Goal: Task Accomplishment & Management: Complete application form

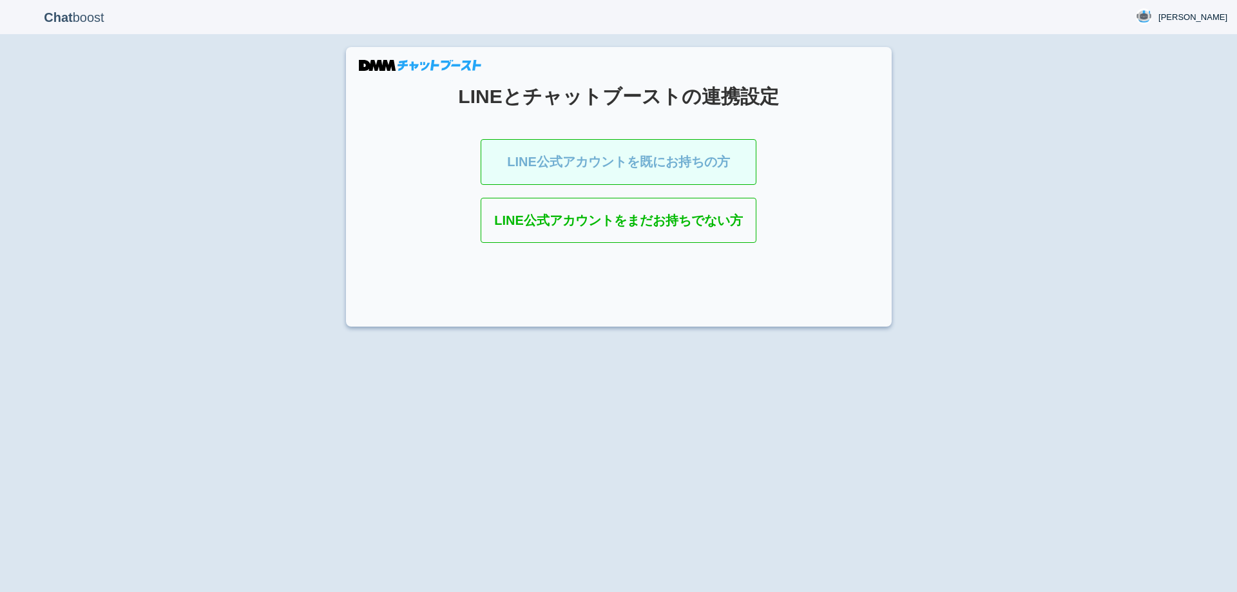
click at [632, 172] on link "LINE公式アカウントを既にお持ちの方" at bounding box center [619, 162] width 276 height 46
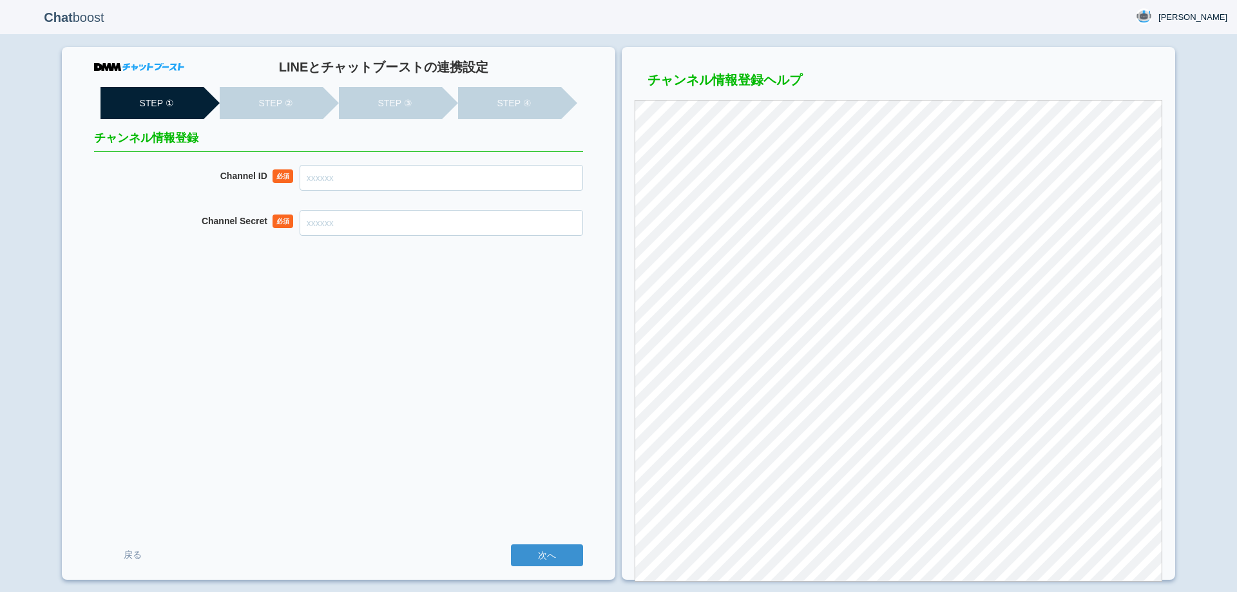
click at [552, 171] on input "Channel ID" at bounding box center [441, 178] width 283 height 26
paste input "2007909805"
type input "2007909805"
click at [530, 219] on input "Channel Secret" at bounding box center [441, 223] width 283 height 26
paste input "bbc8c5a87616f6bd34f245741ba8418c"
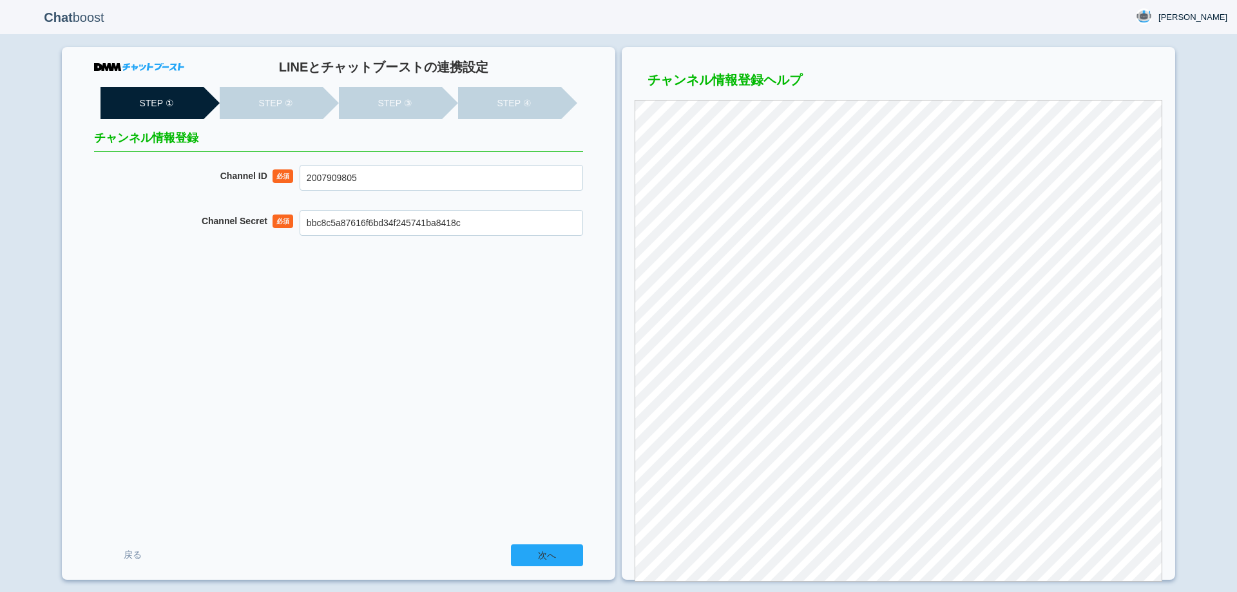
type input "bbc8c5a87616f6bd34f245741ba8418c"
click at [548, 555] on input "次へ" at bounding box center [547, 555] width 72 height 22
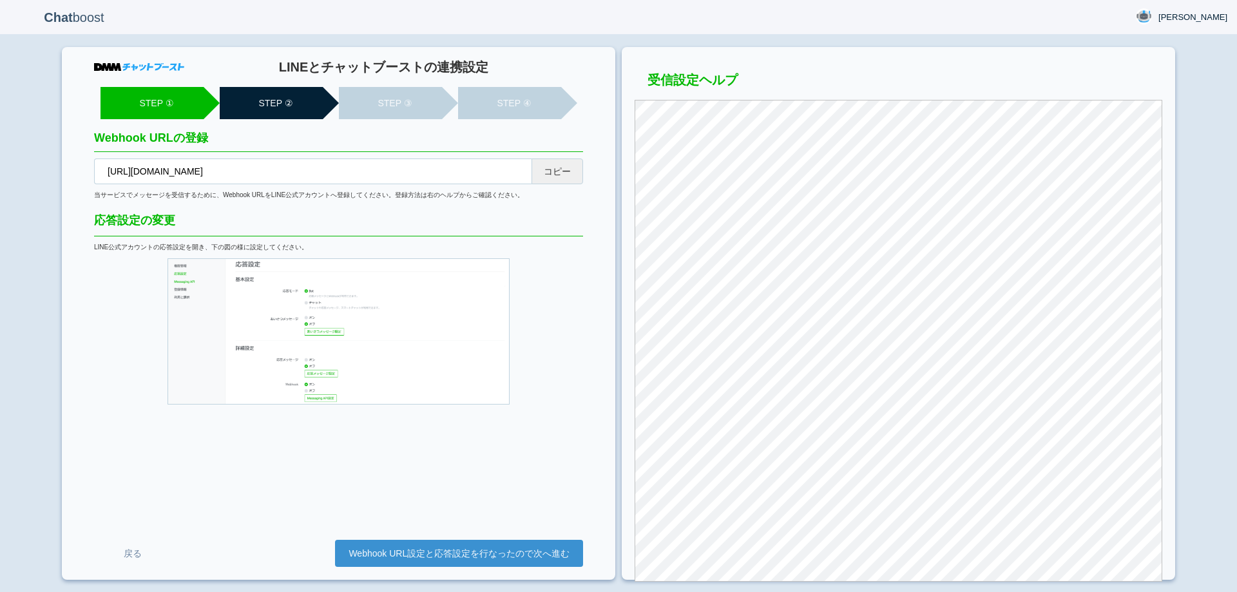
drag, startPoint x: 566, startPoint y: 177, endPoint x: 719, endPoint y: 53, distance: 196.5
click at [567, 177] on button "コピー" at bounding box center [558, 171] width 52 height 26
click at [532, 554] on link "Webhook URL設定と応答設定を行なったので次へ進む" at bounding box center [459, 553] width 248 height 27
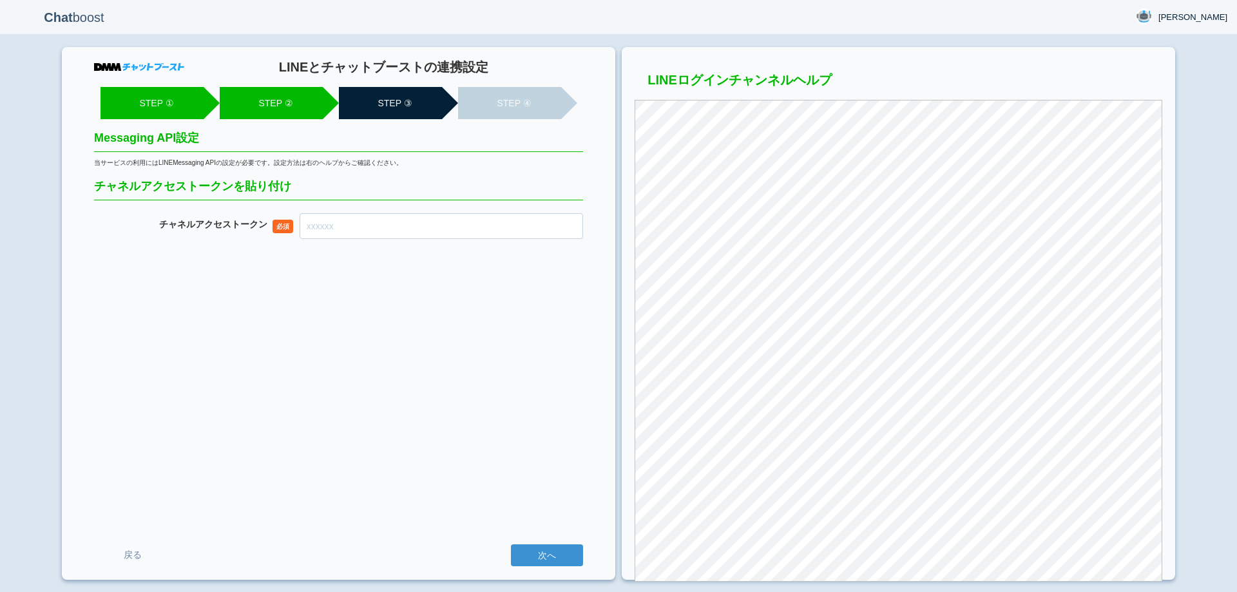
click at [414, 224] on input "チャネル アクセストークン" at bounding box center [441, 226] width 283 height 26
paste input "EP/sBxqOZny+/XoKll5jN6RZkfFNiUcO8JVVP/n7rbxHoPPn51YycnbBzSonmWFq5uJNAKqe1oBJ6iq…"
type input "EP/sBxqOZny+/XoKll5jN6RZkfFNiUcO8JVVP/n7rbxHoPPn51YycnbBzSonmWFq5uJNAKqe1oBJ6iq…"
click at [552, 562] on input "次へ" at bounding box center [547, 555] width 72 height 22
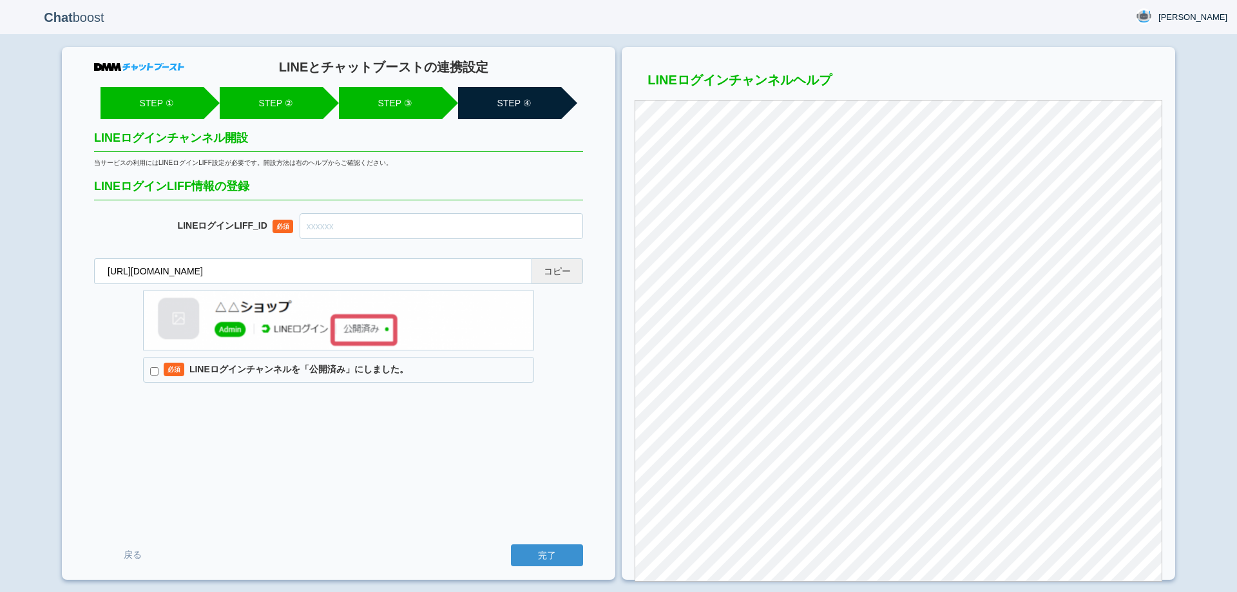
click at [559, 268] on button "コピー" at bounding box center [558, 271] width 52 height 26
click at [472, 223] on input "text" at bounding box center [441, 226] width 283 height 26
paste input "2007909818-q2pl7KYN"
type input "2007909818-q2pl7KYN"
click at [386, 368] on label "必須 LINEログインチャンネルを「公開済み」にしました。" at bounding box center [338, 370] width 391 height 26
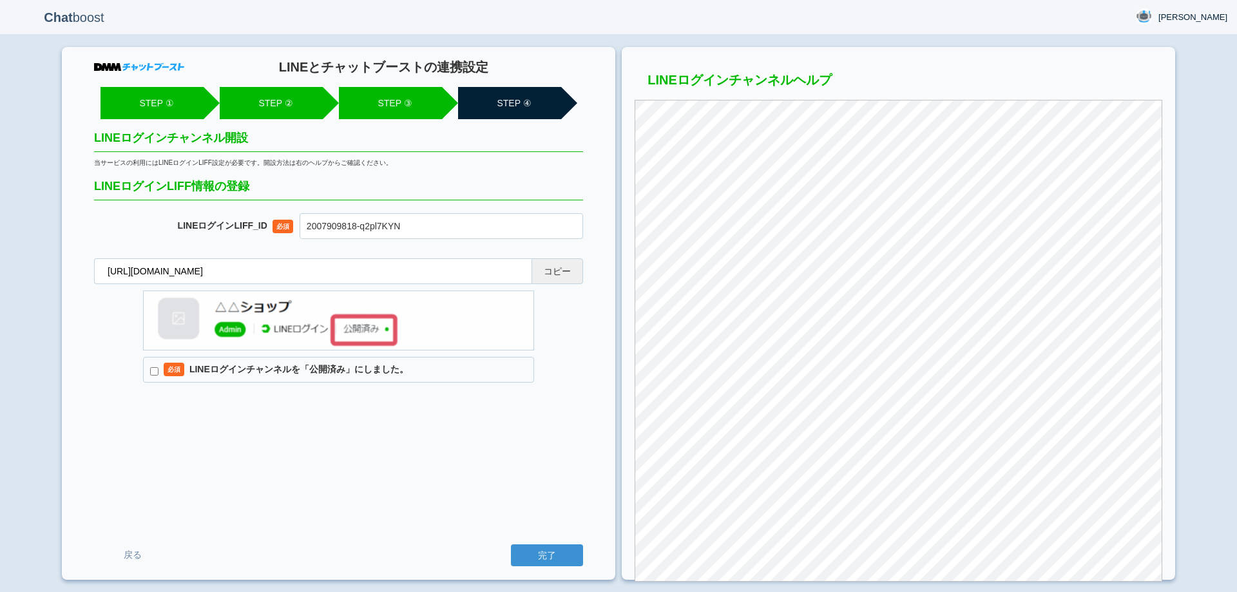
click at [158, 368] on input "必須 LINEログインチャンネルを「公開済み」にしました。" at bounding box center [154, 371] width 8 height 8
checkbox input "true"
click at [543, 551] on input "完了" at bounding box center [547, 555] width 72 height 22
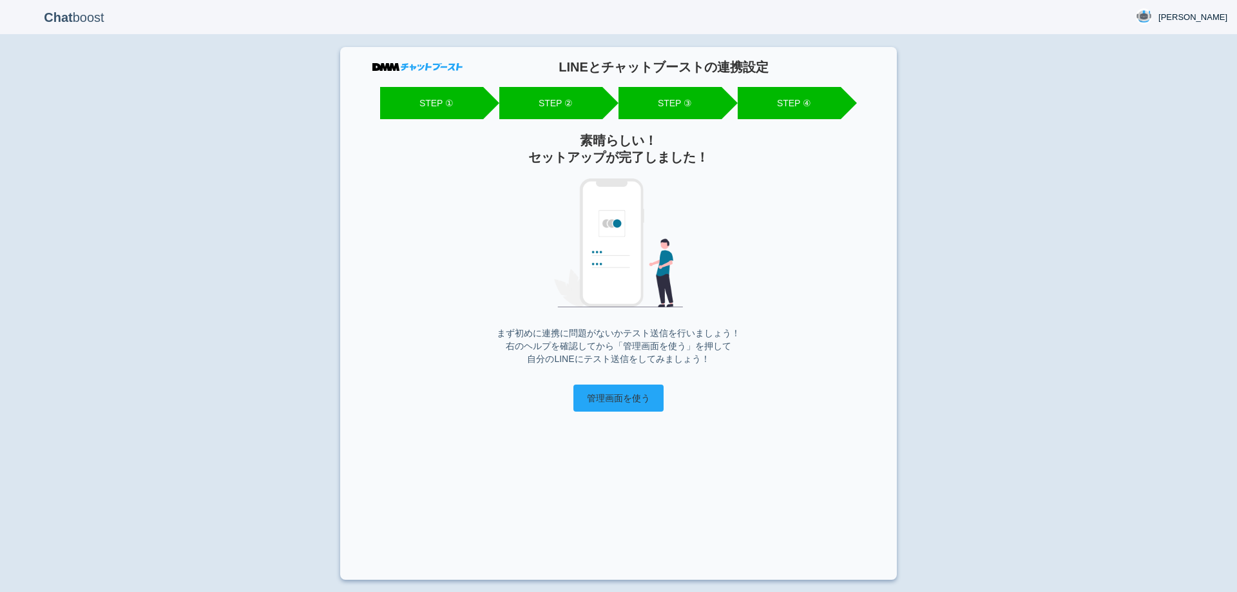
click at [631, 391] on input "管理画面を使う" at bounding box center [618, 398] width 90 height 27
